Goal: Task Accomplishment & Management: Manage account settings

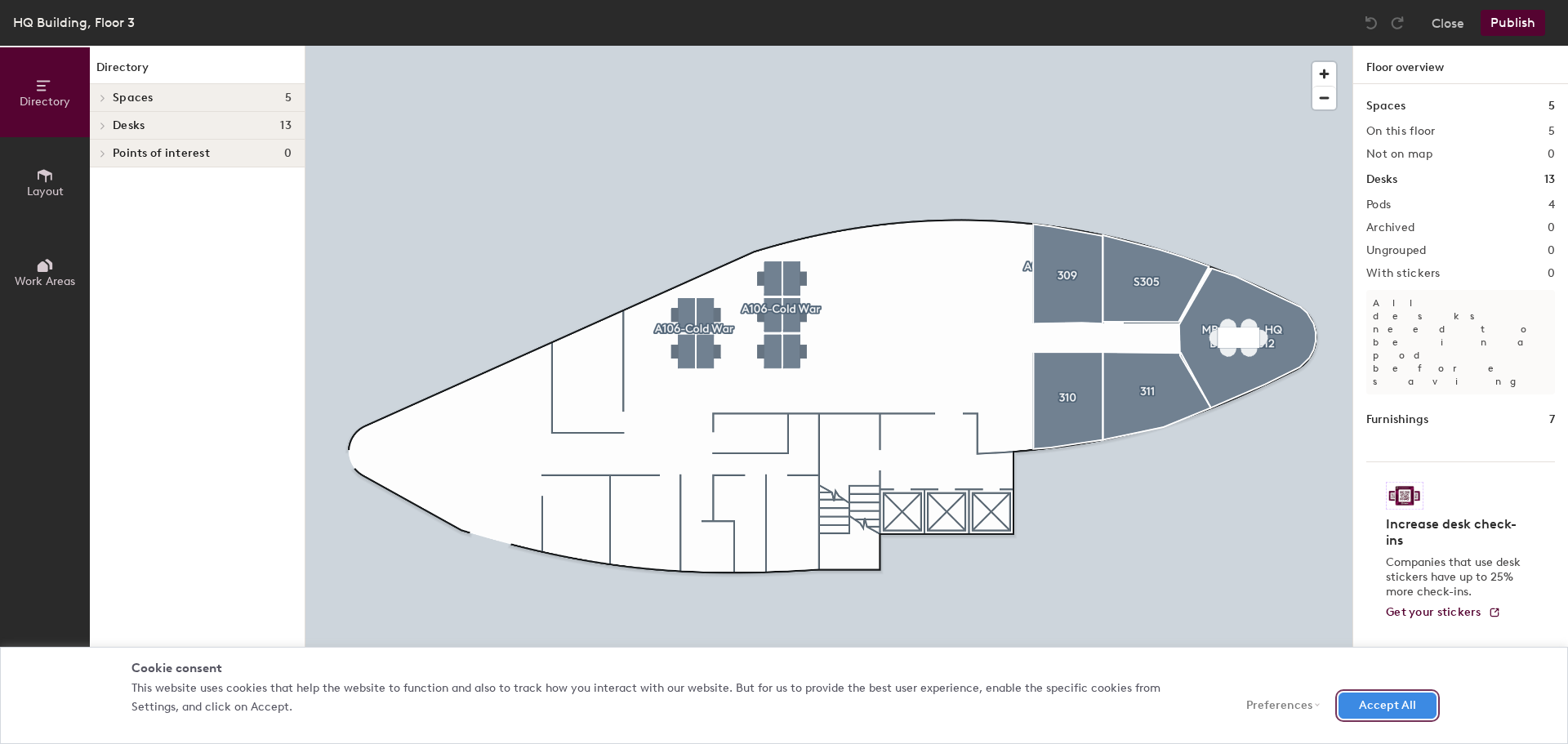
click at [1404, 703] on button "Accept All" at bounding box center [1387, 706] width 98 height 27
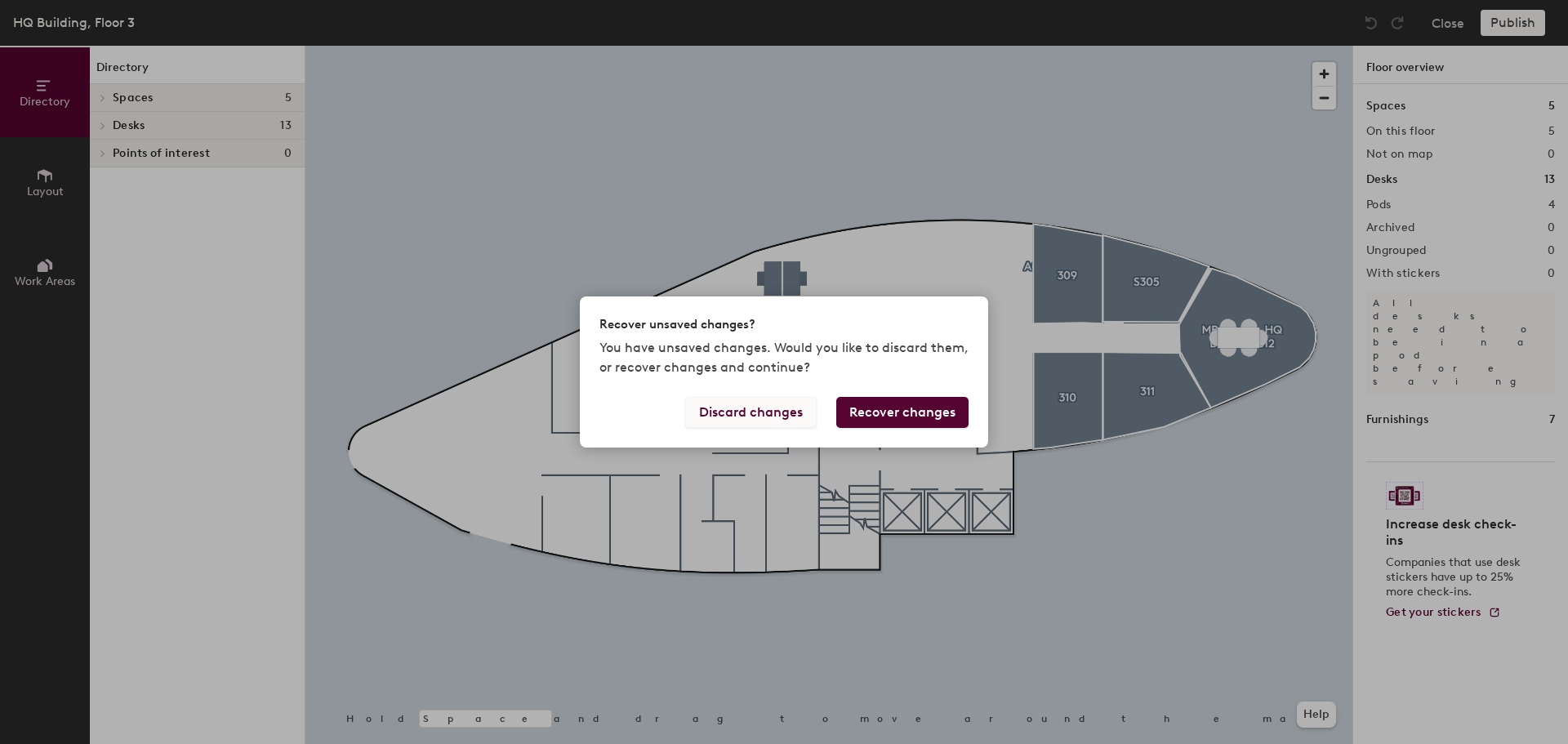
click at [785, 412] on button "Discard changes" at bounding box center [750, 412] width 132 height 31
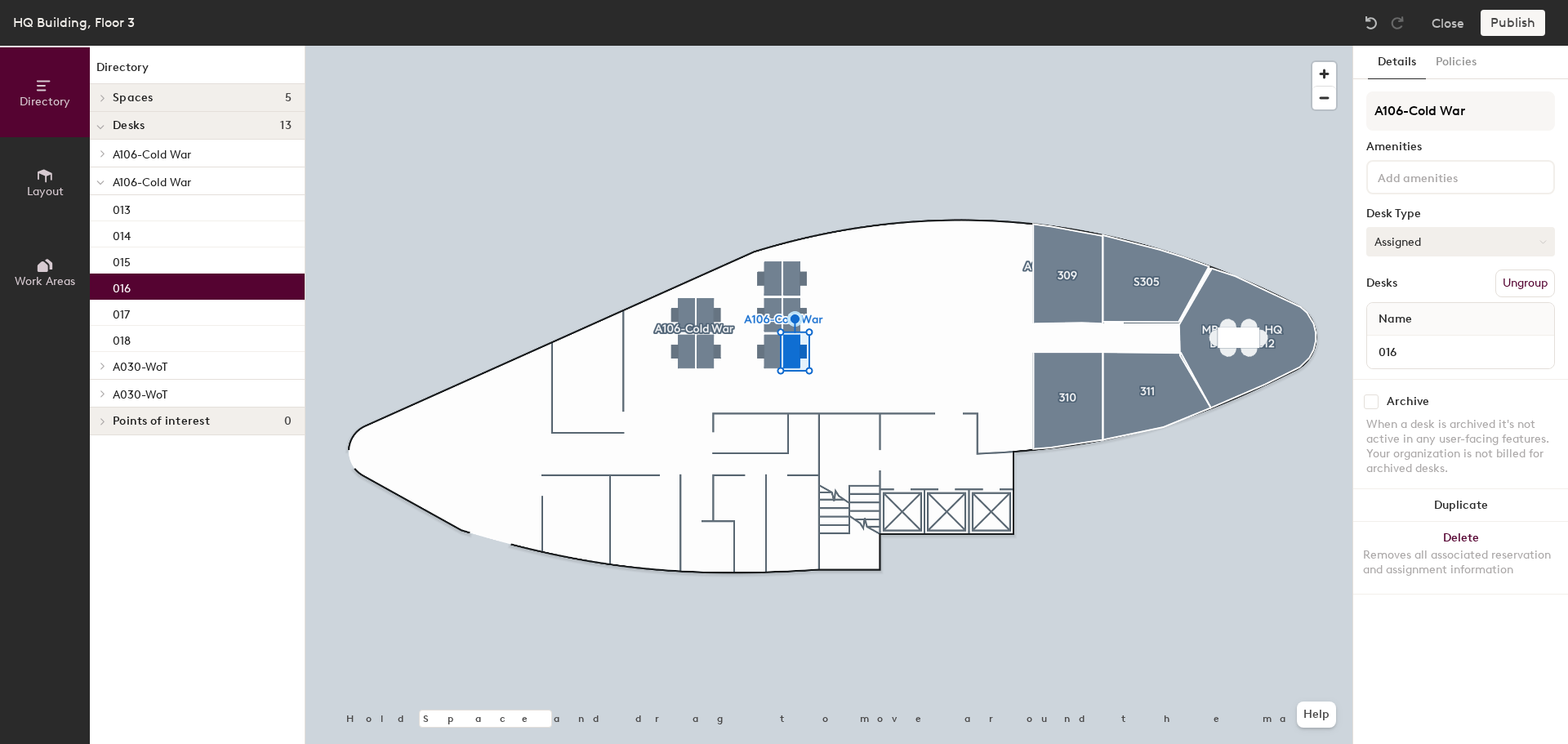
click at [1493, 242] on button "Assigned" at bounding box center [1460, 242] width 189 height 29
click at [1458, 285] on div "Assigned" at bounding box center [1449, 293] width 163 height 25
click at [1472, 63] on button "Policies" at bounding box center [1456, 62] width 61 height 33
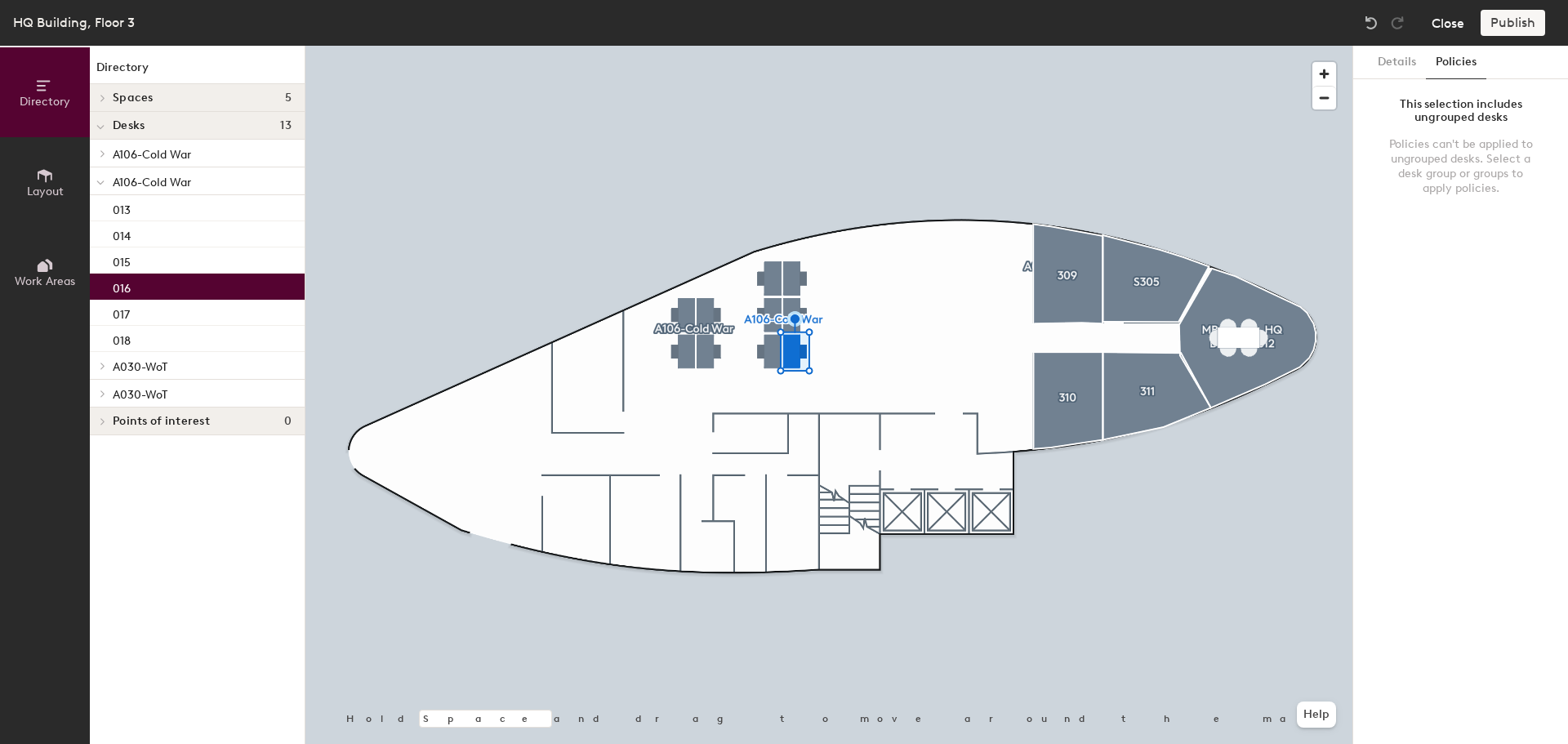
click at [1449, 30] on button "Close" at bounding box center [1448, 23] width 32 height 27
